Goal: Navigation & Orientation: Understand site structure

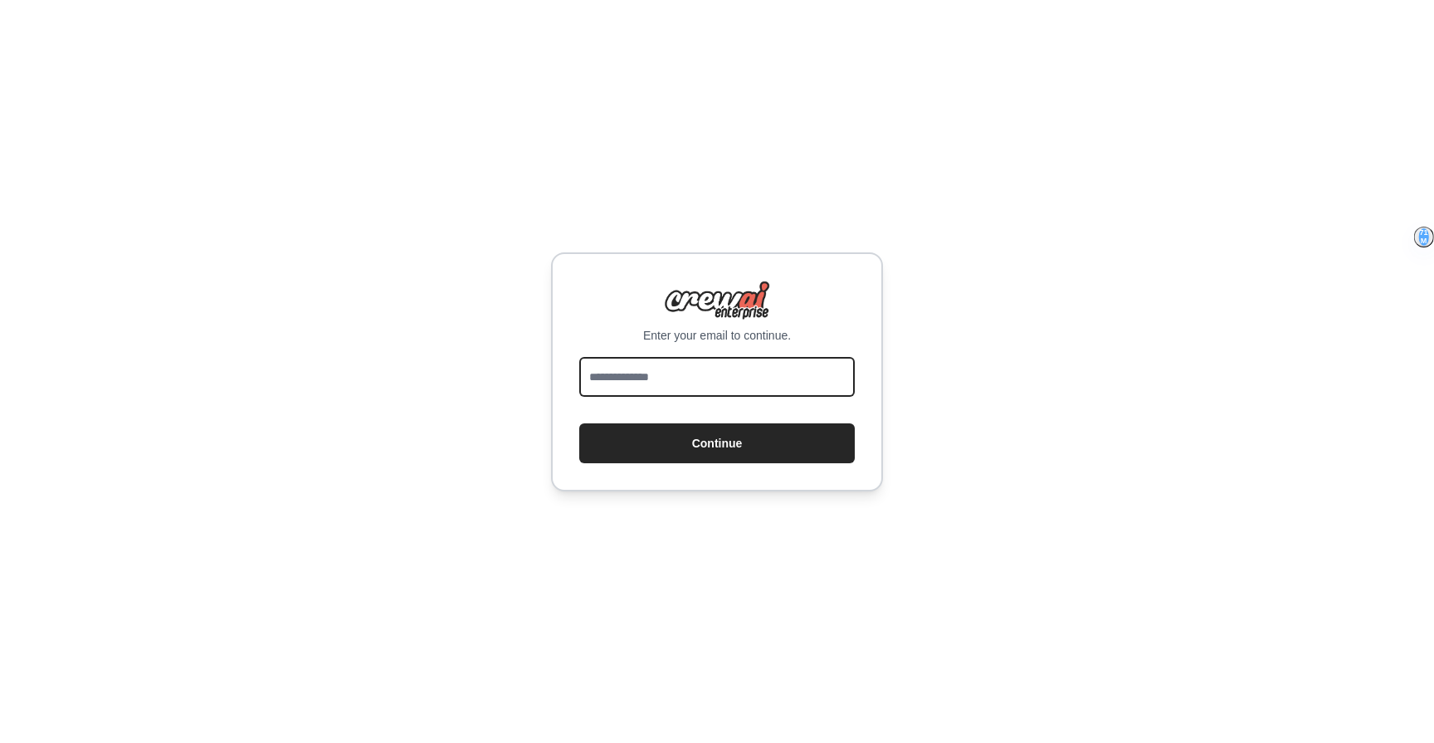
click at [682, 381] on input "email" at bounding box center [717, 377] width 276 height 40
type input "**********"
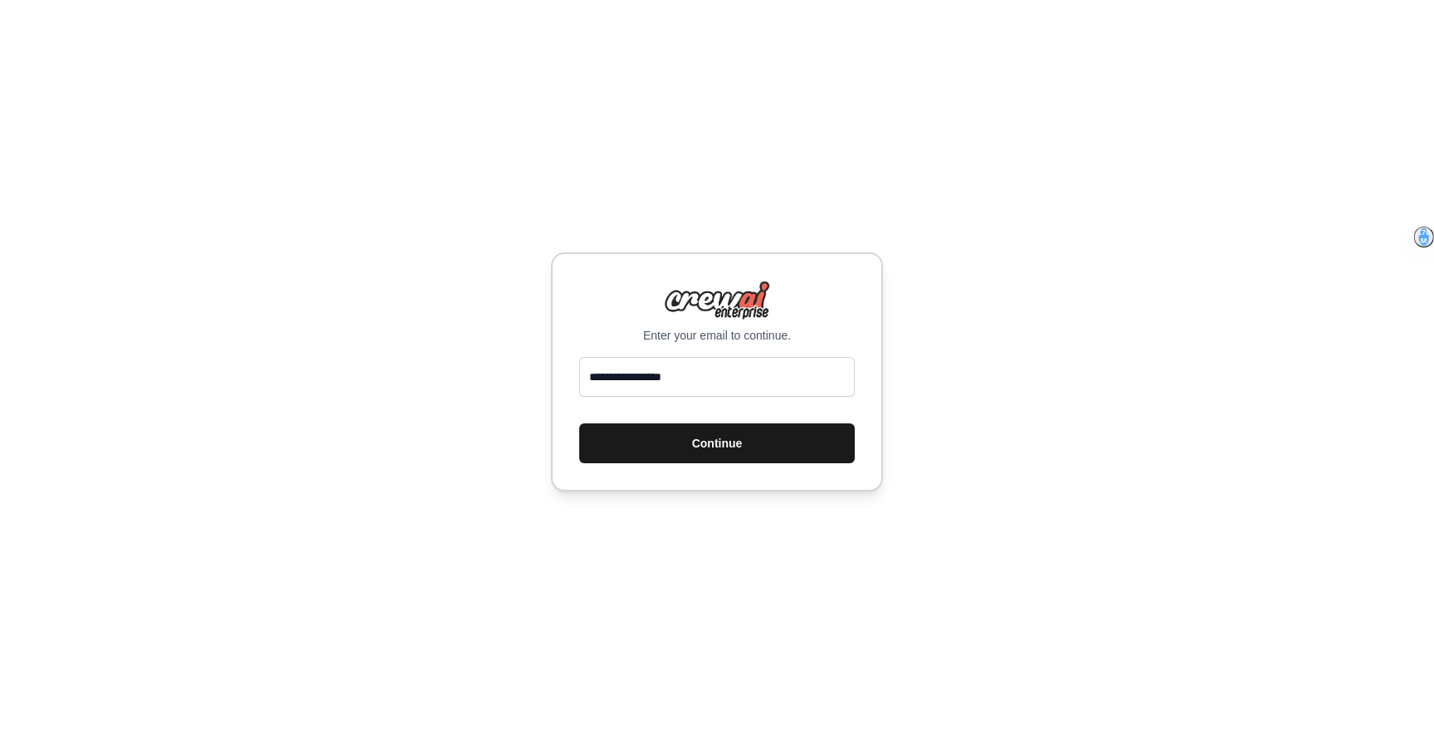
click at [730, 449] on button "Continue" at bounding box center [717, 443] width 276 height 40
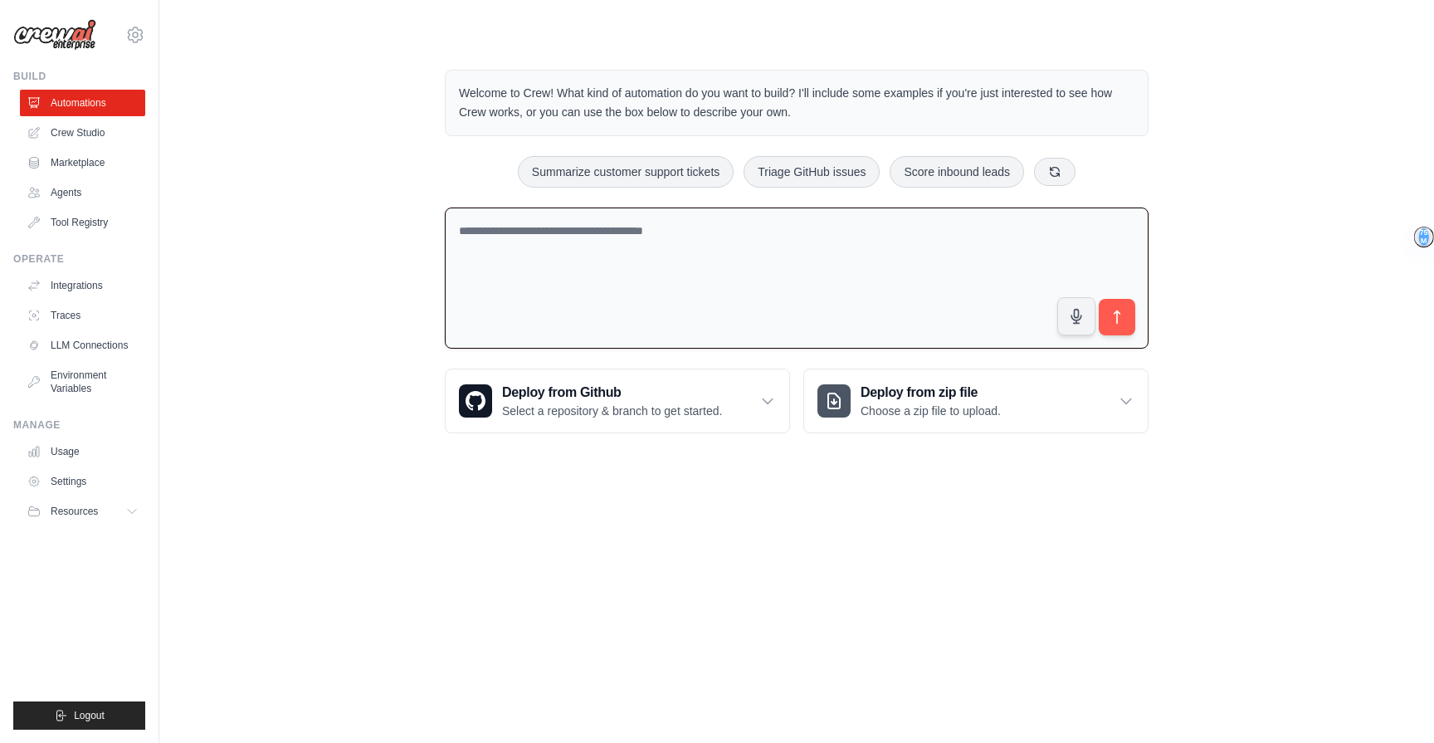
click at [634, 324] on textarea at bounding box center [797, 279] width 704 height 142
click at [93, 343] on link "LLM Connections" at bounding box center [84, 345] width 125 height 27
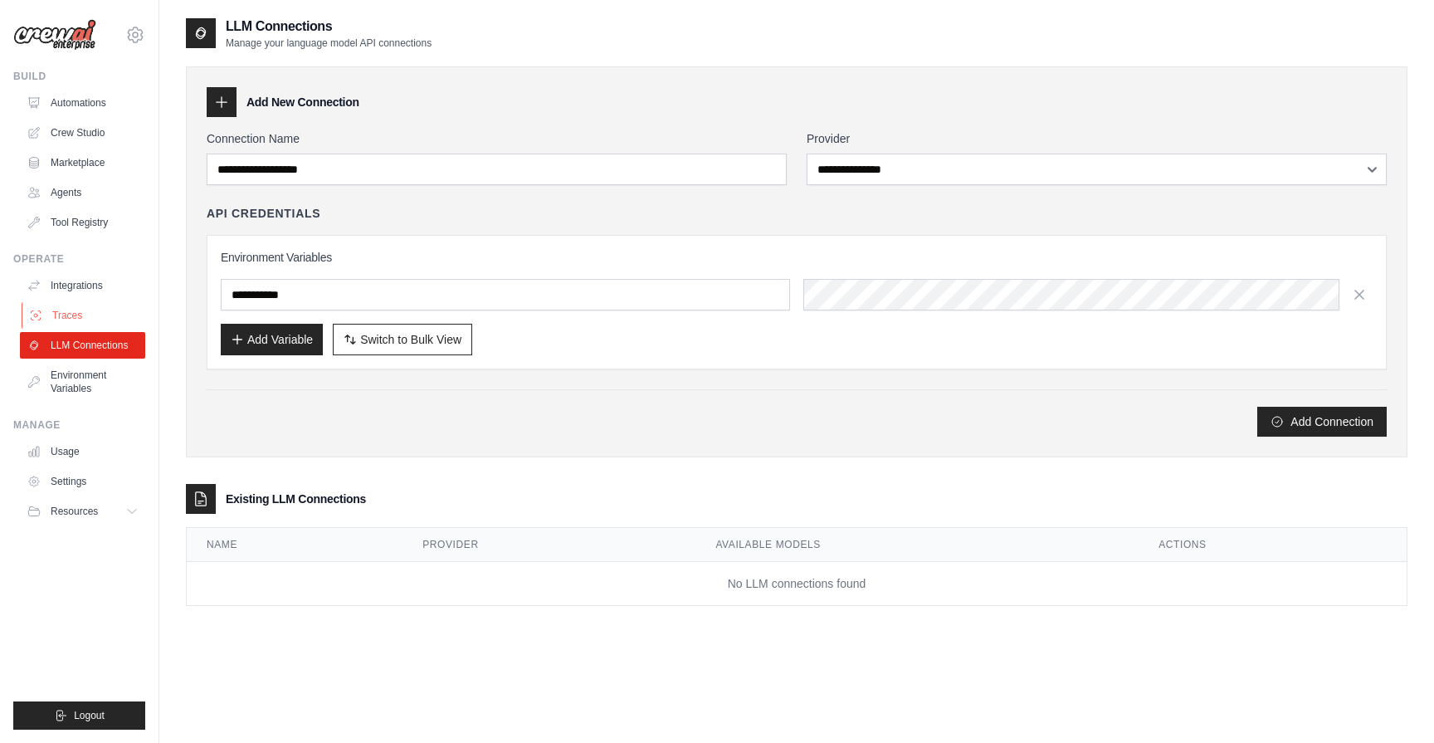
click at [86, 316] on link "Traces" at bounding box center [84, 315] width 125 height 27
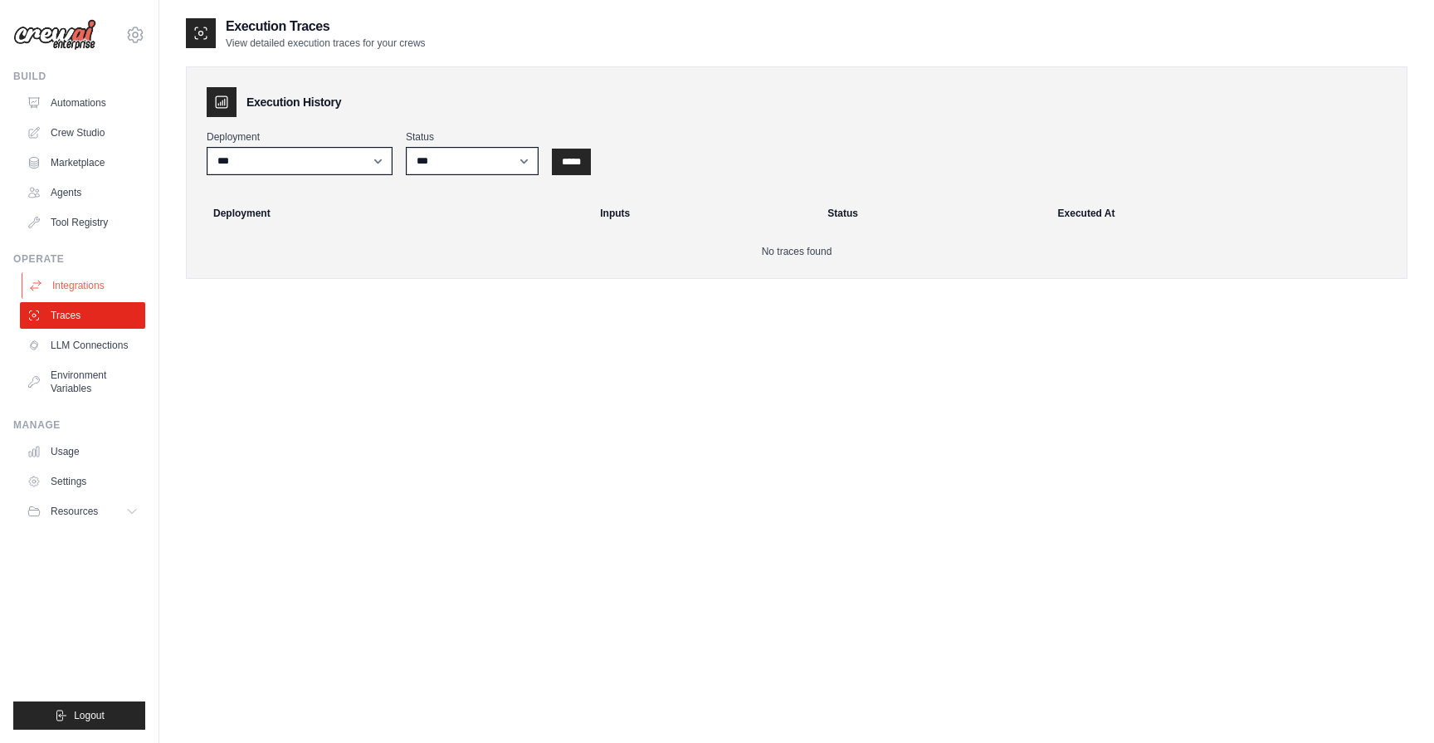
click at [85, 285] on link "Integrations" at bounding box center [84, 285] width 125 height 27
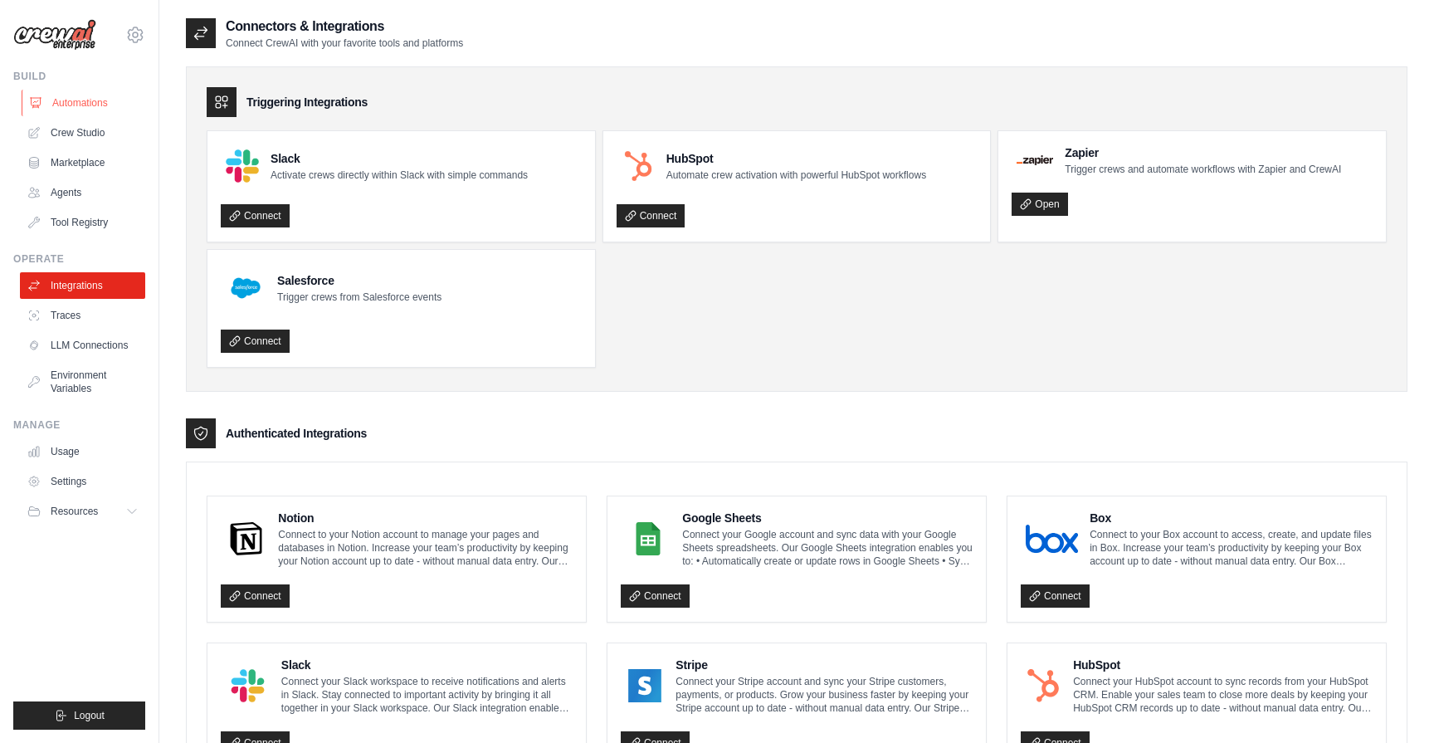
click at [86, 103] on link "Automations" at bounding box center [84, 103] width 125 height 27
